Goal: Task Accomplishment & Management: Use online tool/utility

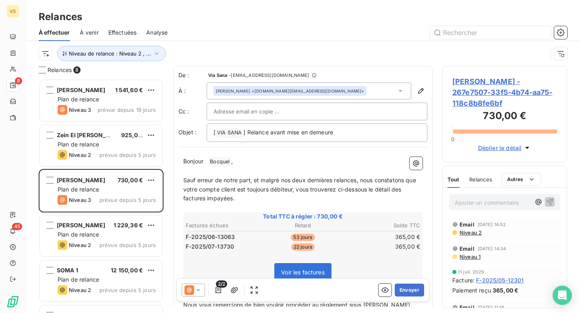
scroll to position [30, 0]
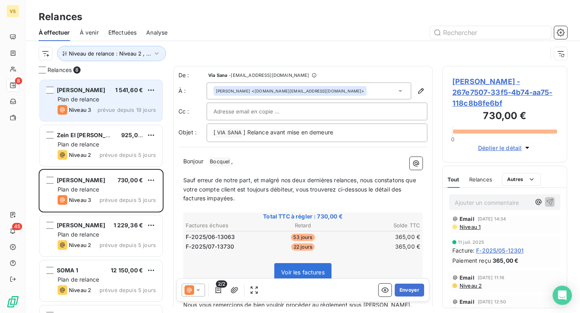
click at [101, 102] on div "Plan de relance" at bounding box center [107, 99] width 98 height 8
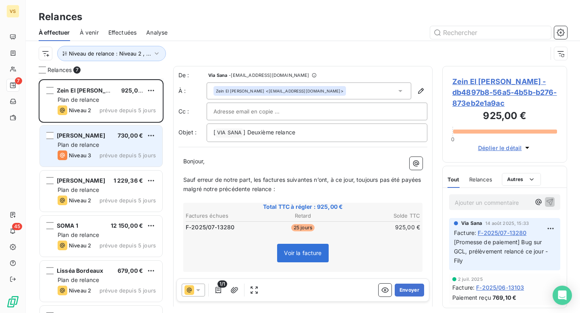
scroll to position [7, 0]
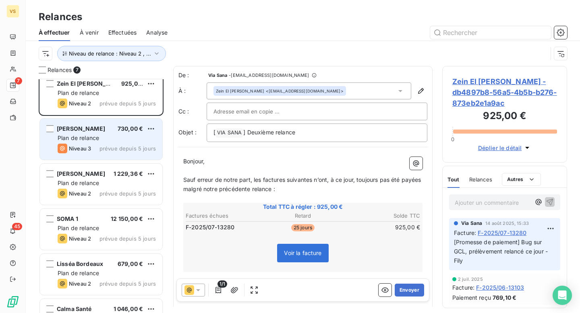
click at [100, 135] on div "Plan de relance" at bounding box center [107, 138] width 98 height 8
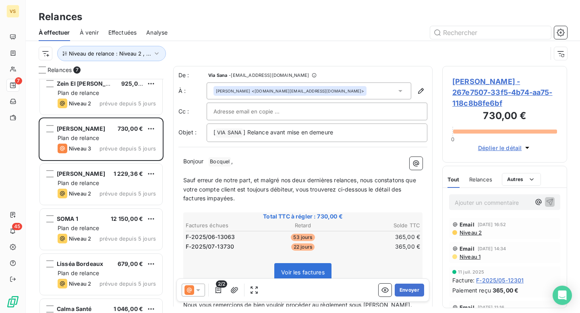
click at [208, 162] on span at bounding box center [208, 161] width 2 height 7
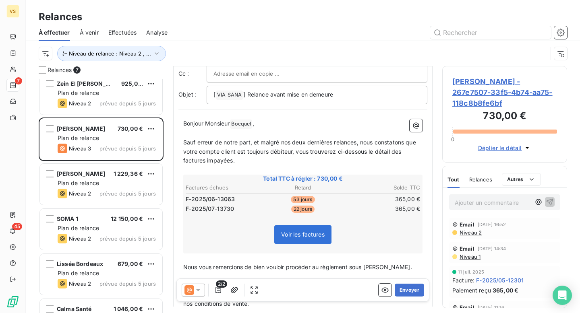
scroll to position [39, 0]
click at [419, 293] on button "Envoyer" at bounding box center [409, 290] width 29 height 13
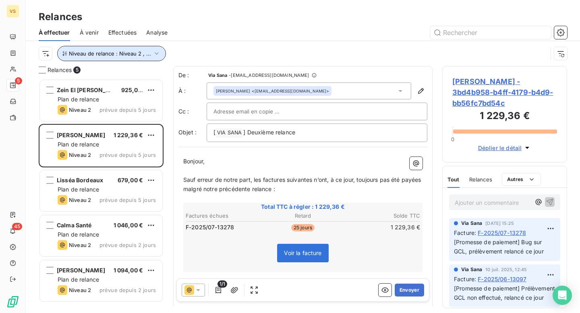
click at [124, 52] on span "Niveau de relance : Niveau 2 , ..." at bounding box center [110, 53] width 82 height 6
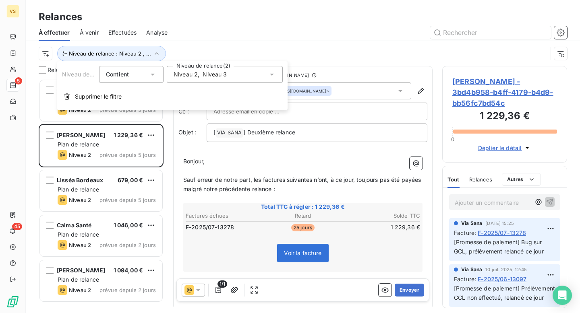
click at [201, 54] on div "Niveau de relance : Niveau 2 , ..." at bounding box center [293, 53] width 509 height 15
